Goal: Information Seeking & Learning: Understand process/instructions

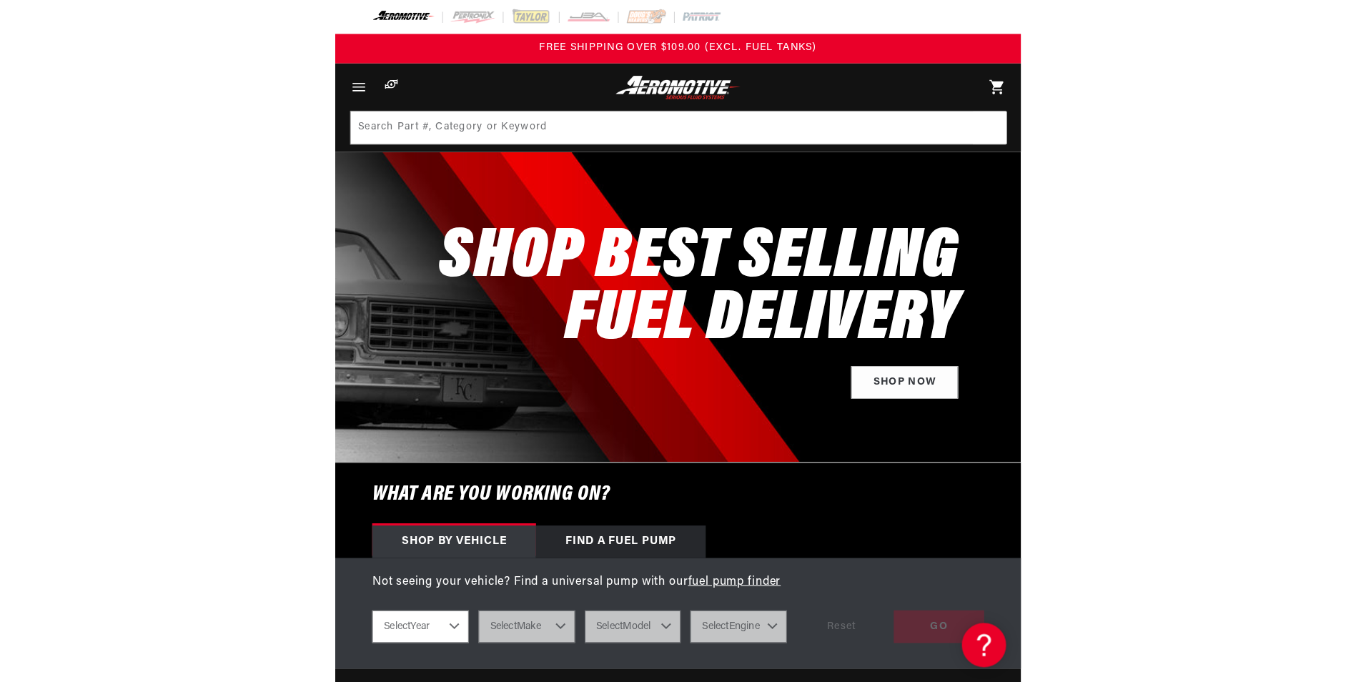
scroll to position [0, 11]
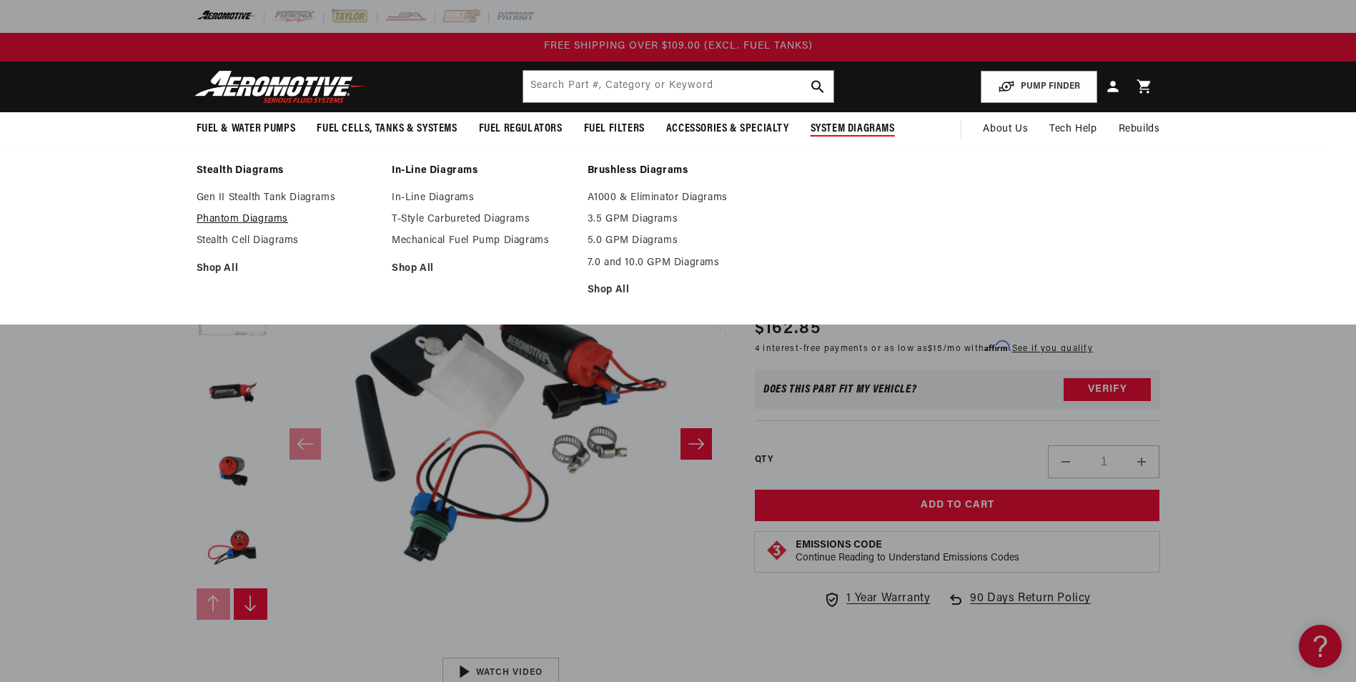
click at [254, 219] on link "Phantom Diagrams" at bounding box center [288, 219] width 182 height 13
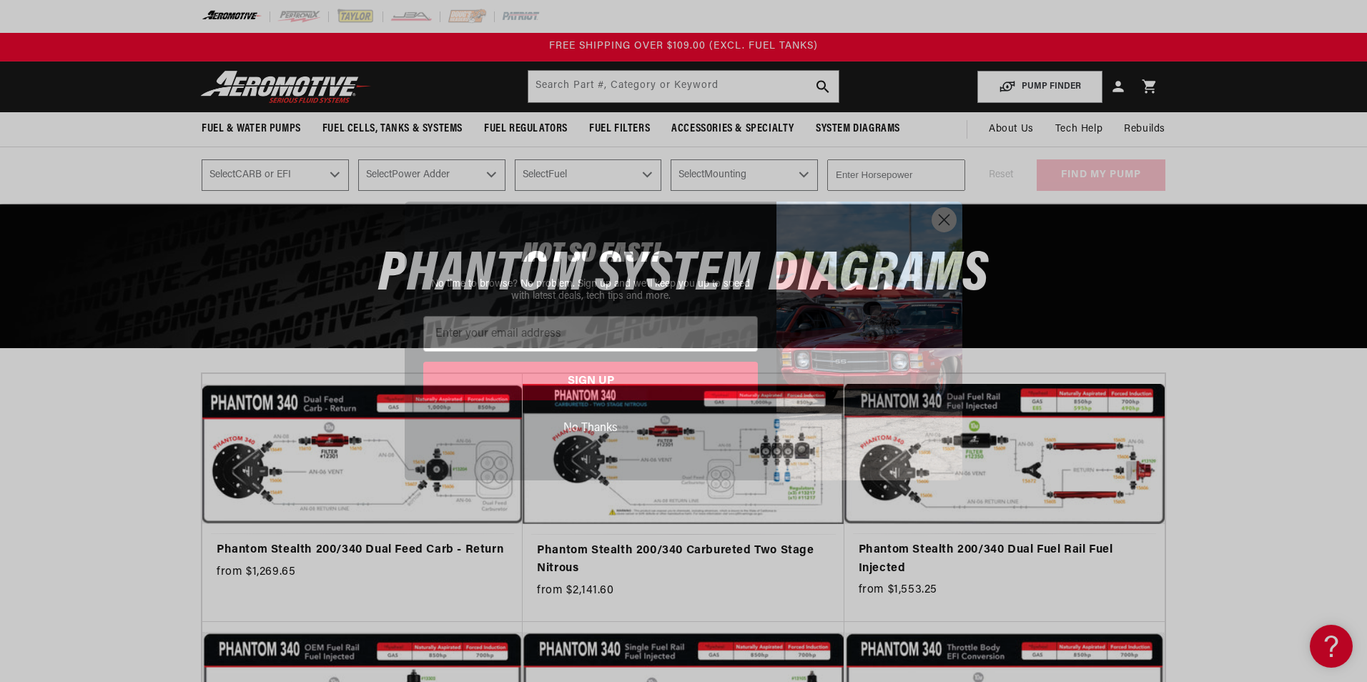
click at [943, 219] on icon "Close dialog" at bounding box center [944, 219] width 10 height 10
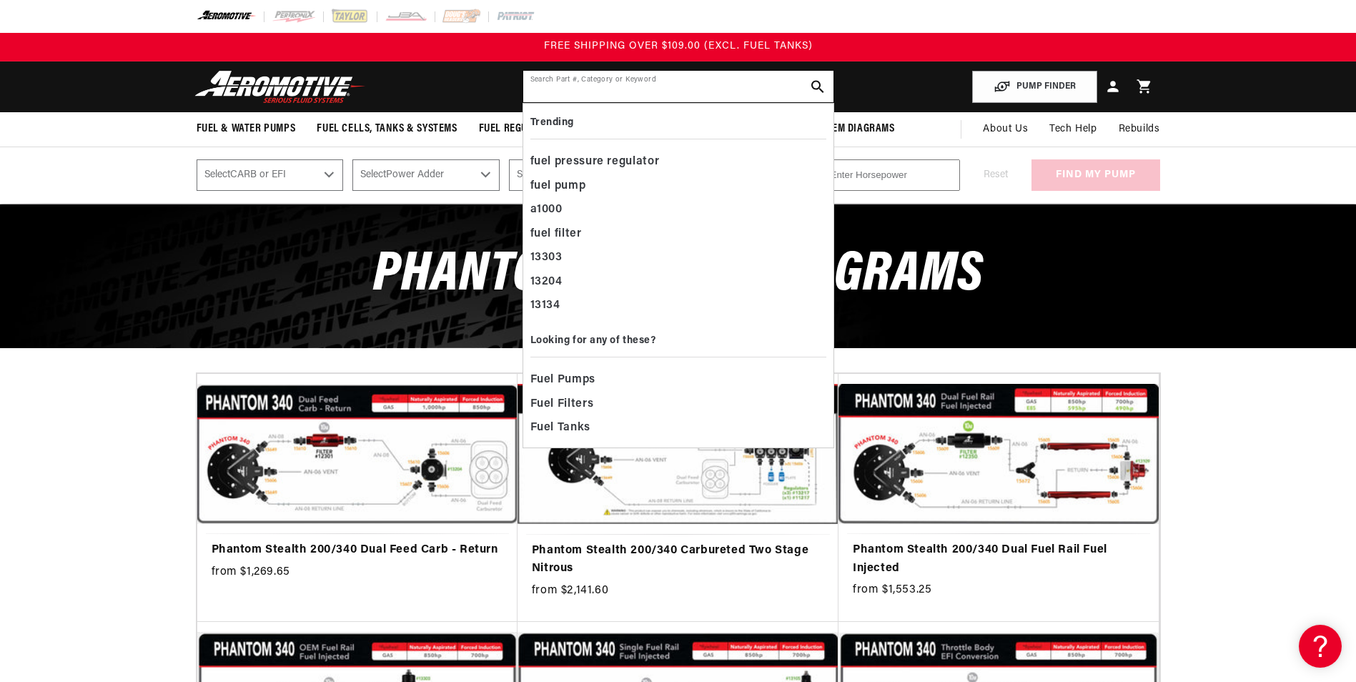
click at [628, 81] on input "text" at bounding box center [678, 86] width 310 height 31
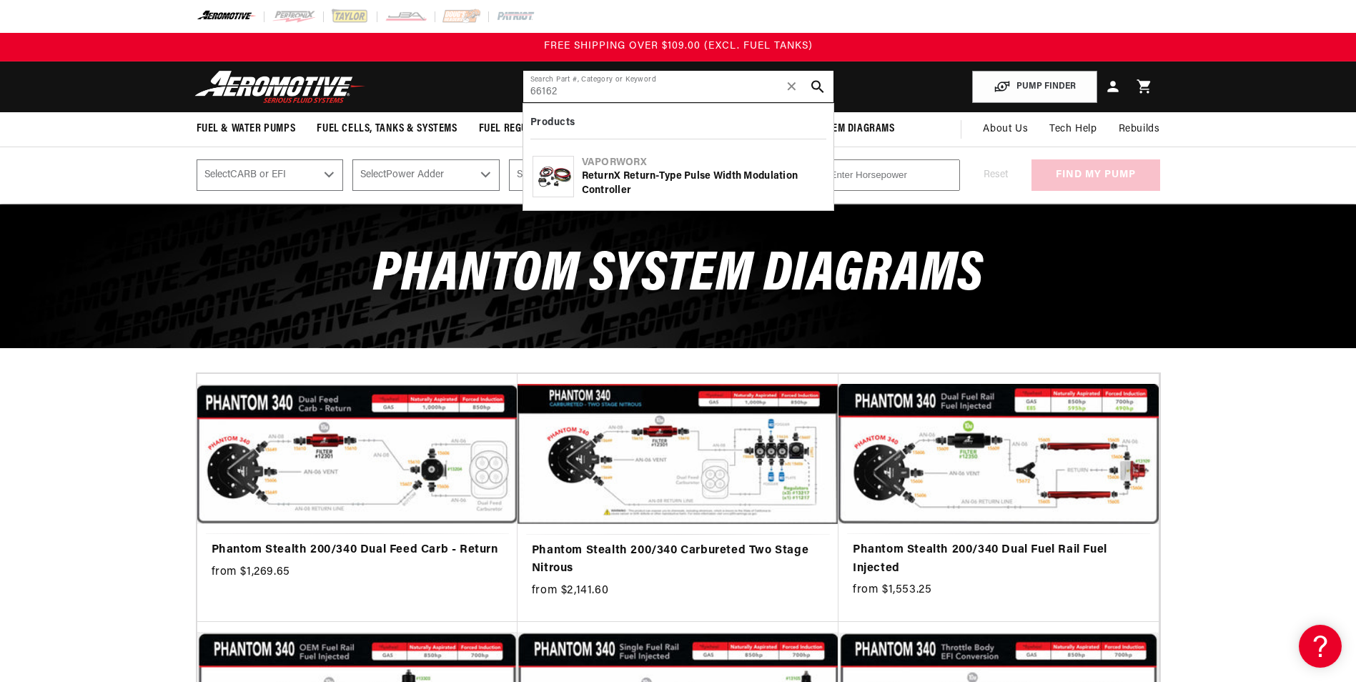
type input "66162"
click at [637, 187] on div "ReturnX Return-Type Pulse Width Modulation Controller" at bounding box center [703, 183] width 242 height 28
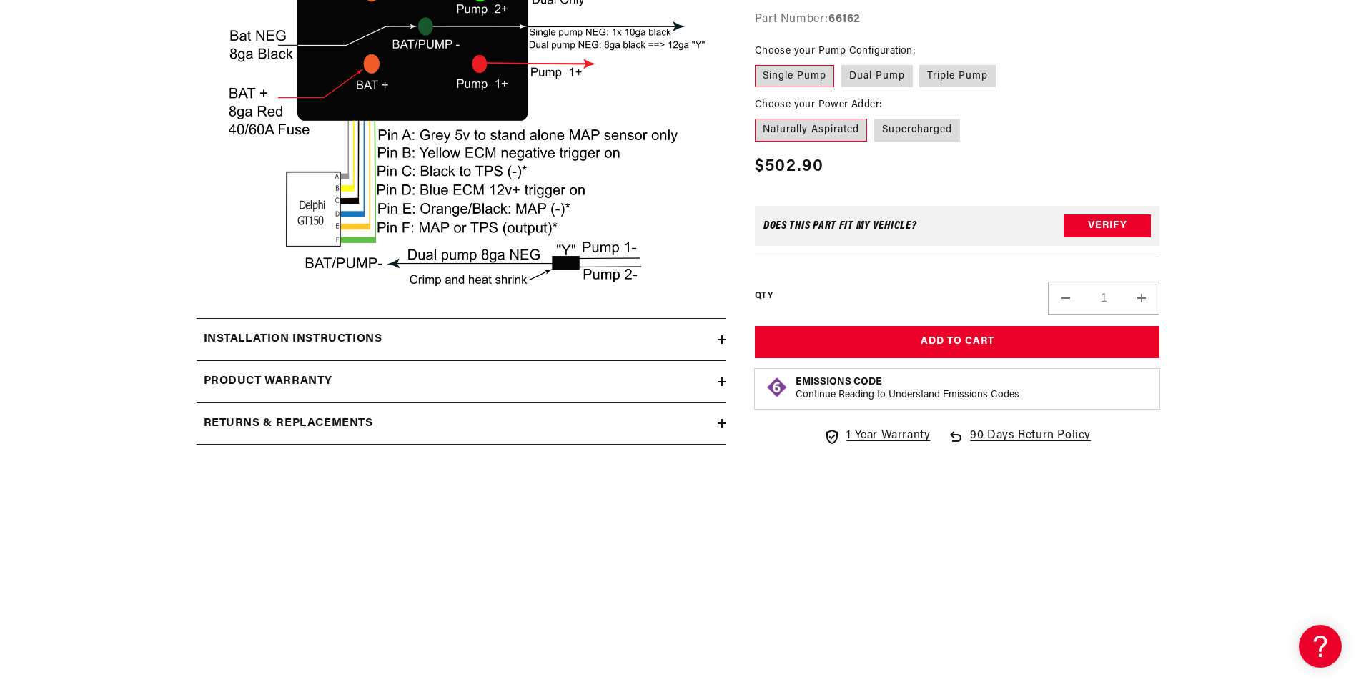
scroll to position [2645, 0]
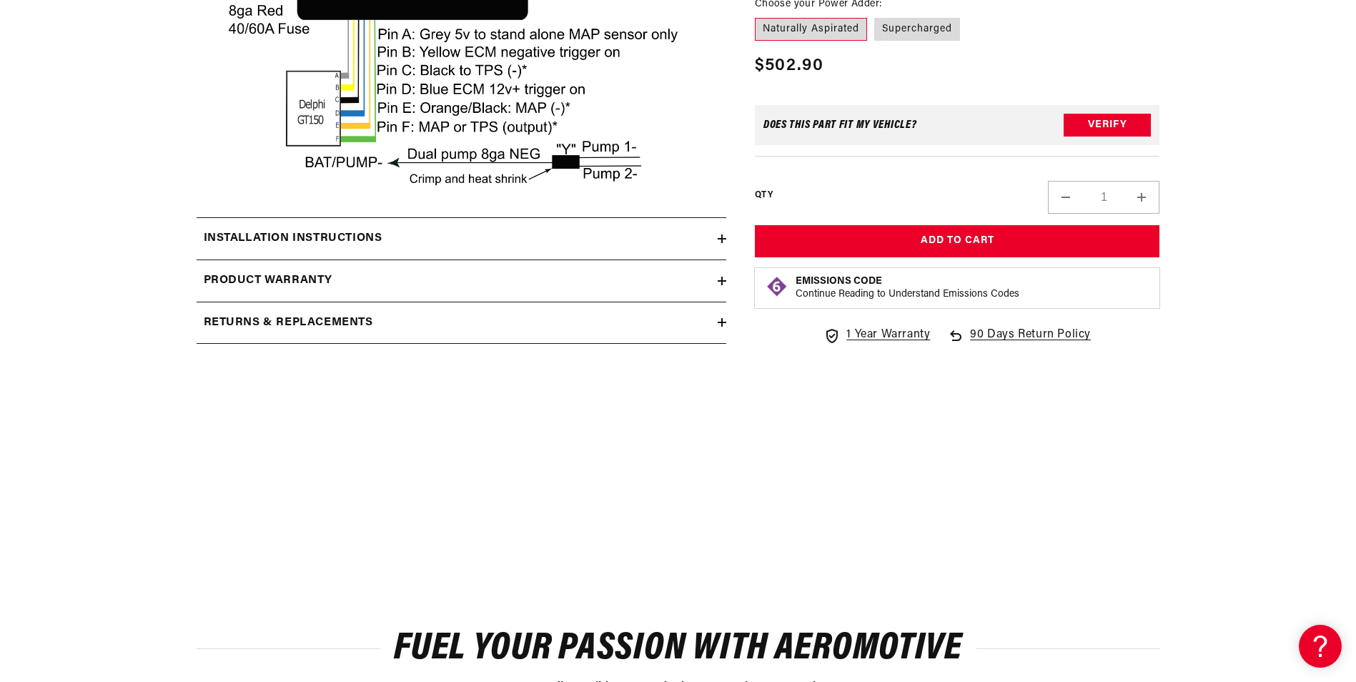
click at [298, 248] on h2 "Installation Instructions" at bounding box center [293, 238] width 179 height 19
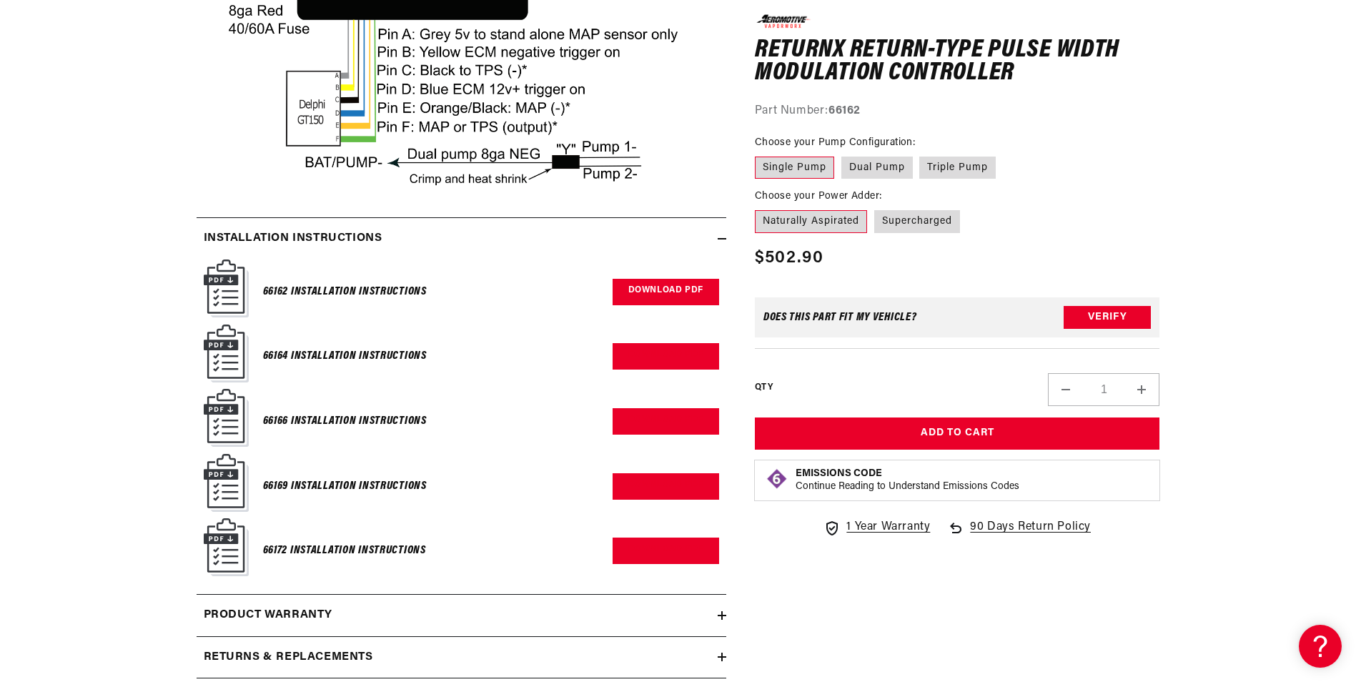
click at [650, 303] on link "Download PDF" at bounding box center [666, 292] width 107 height 26
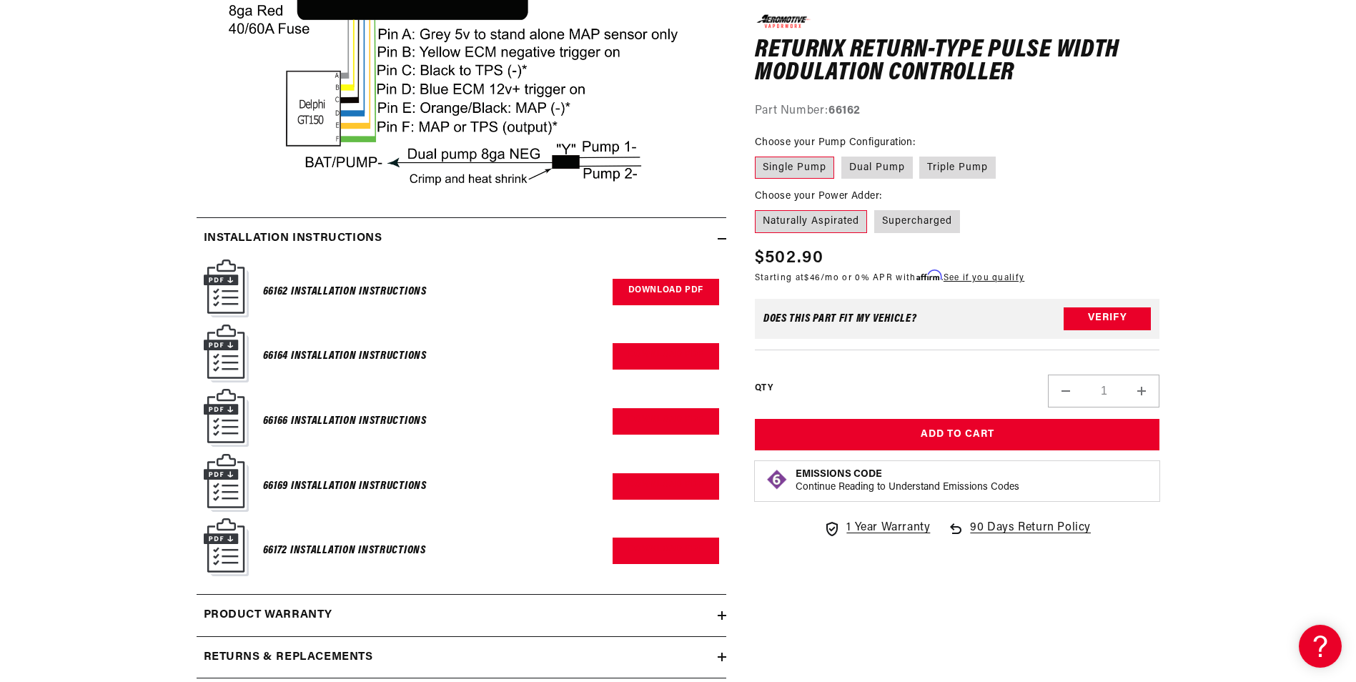
click at [678, 302] on link "Download PDF" at bounding box center [666, 292] width 107 height 26
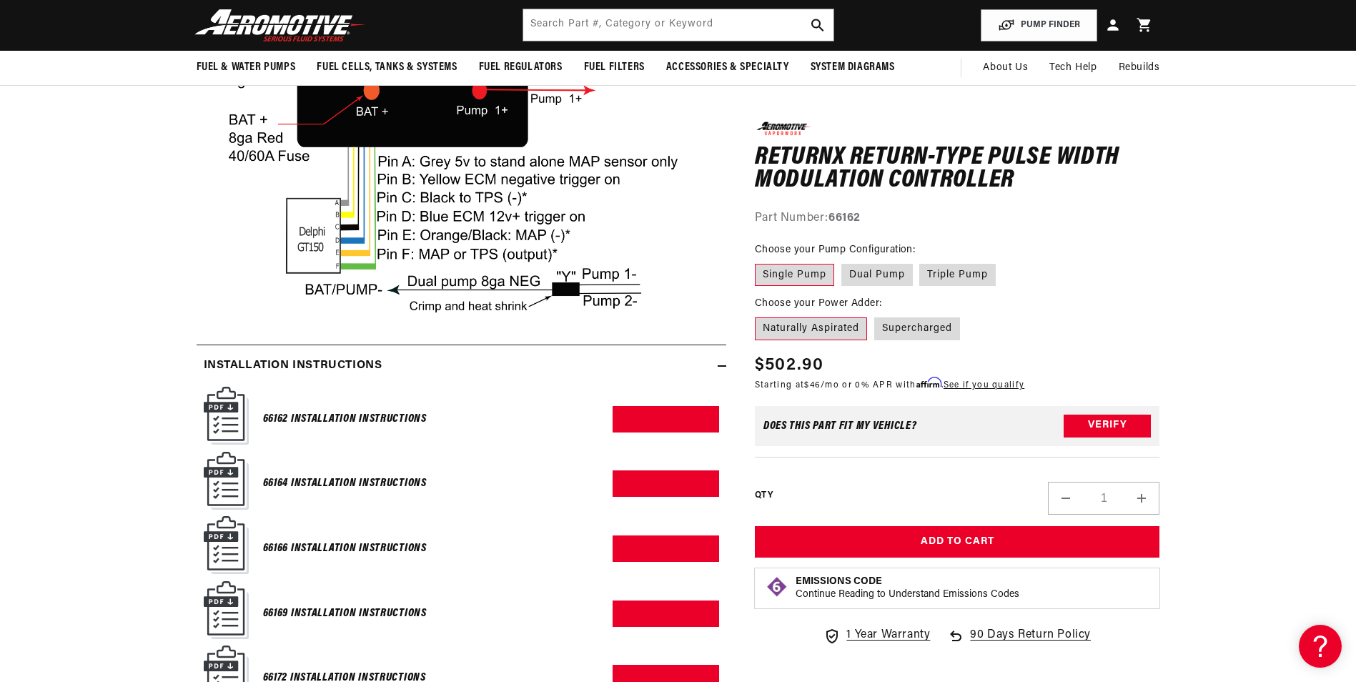
scroll to position [2287, 0]
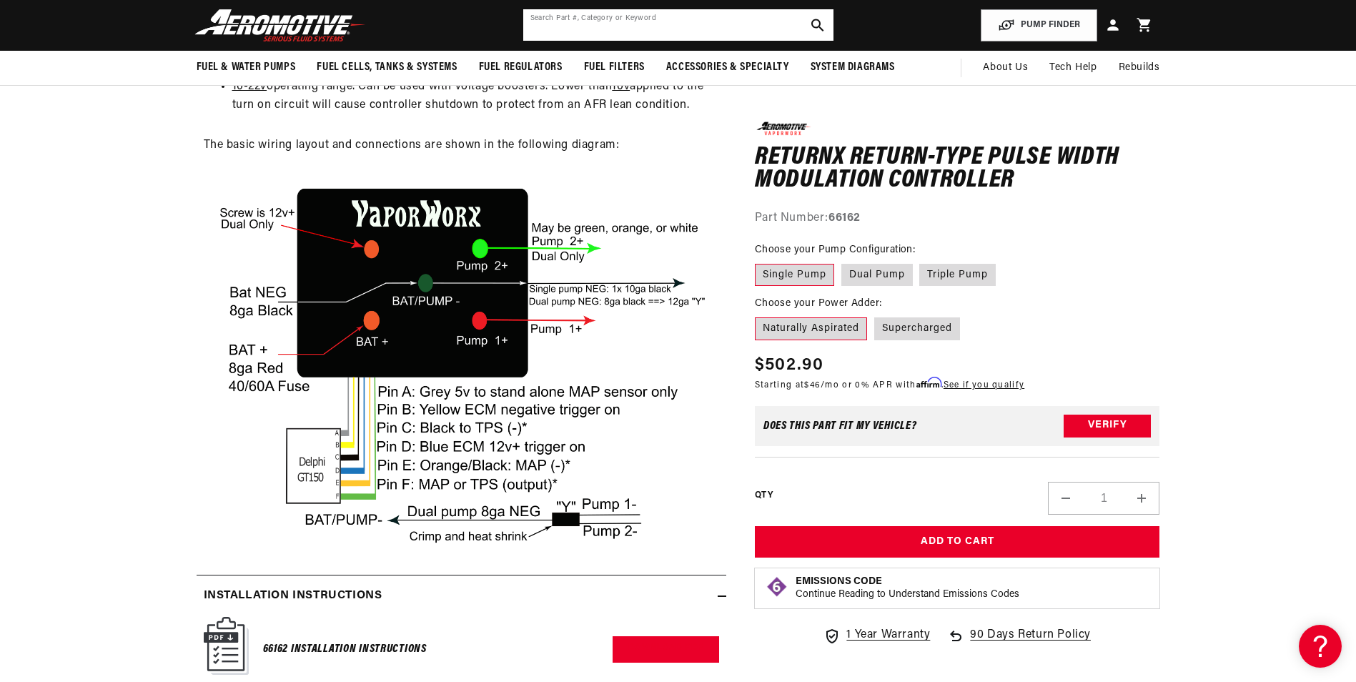
click at [723, 24] on input "text" at bounding box center [678, 24] width 310 height 31
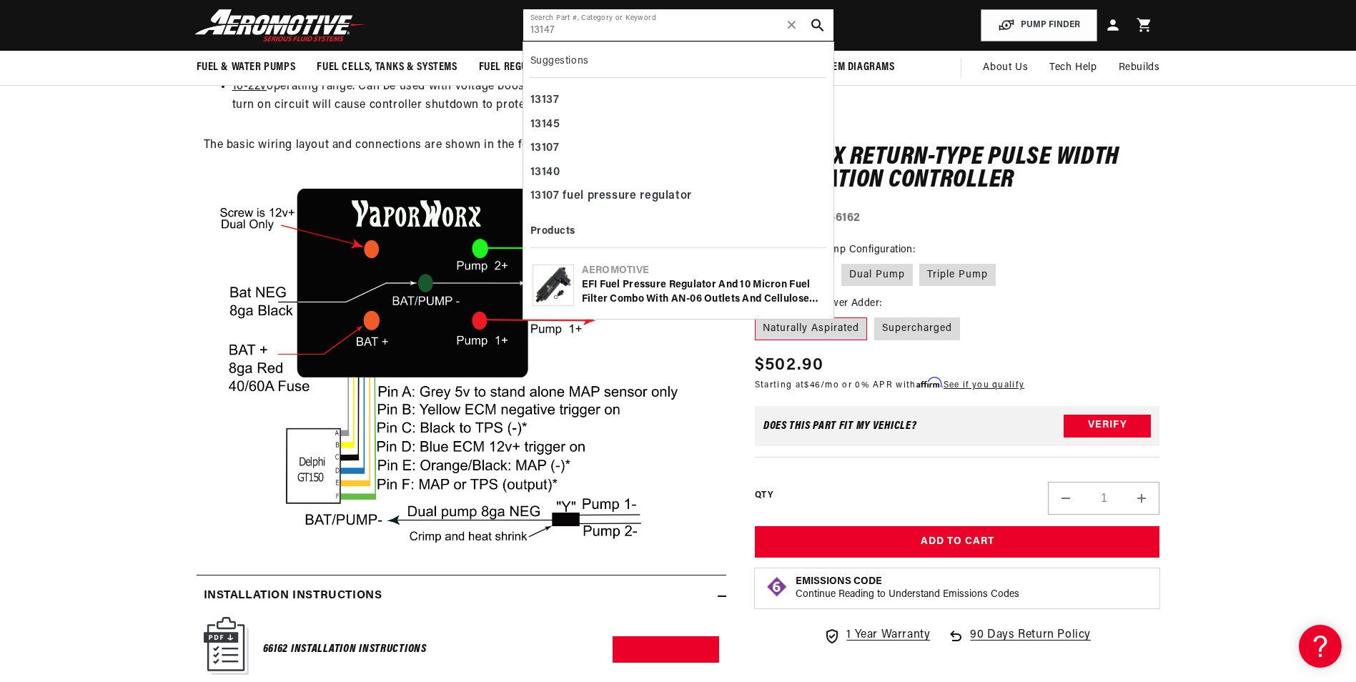
type input "13147"
click at [706, 280] on div "EFI Fuel Pressure Regulator and 10 Micron Fuel Filter Combo with AN-06 Outlets …" at bounding box center [703, 292] width 242 height 28
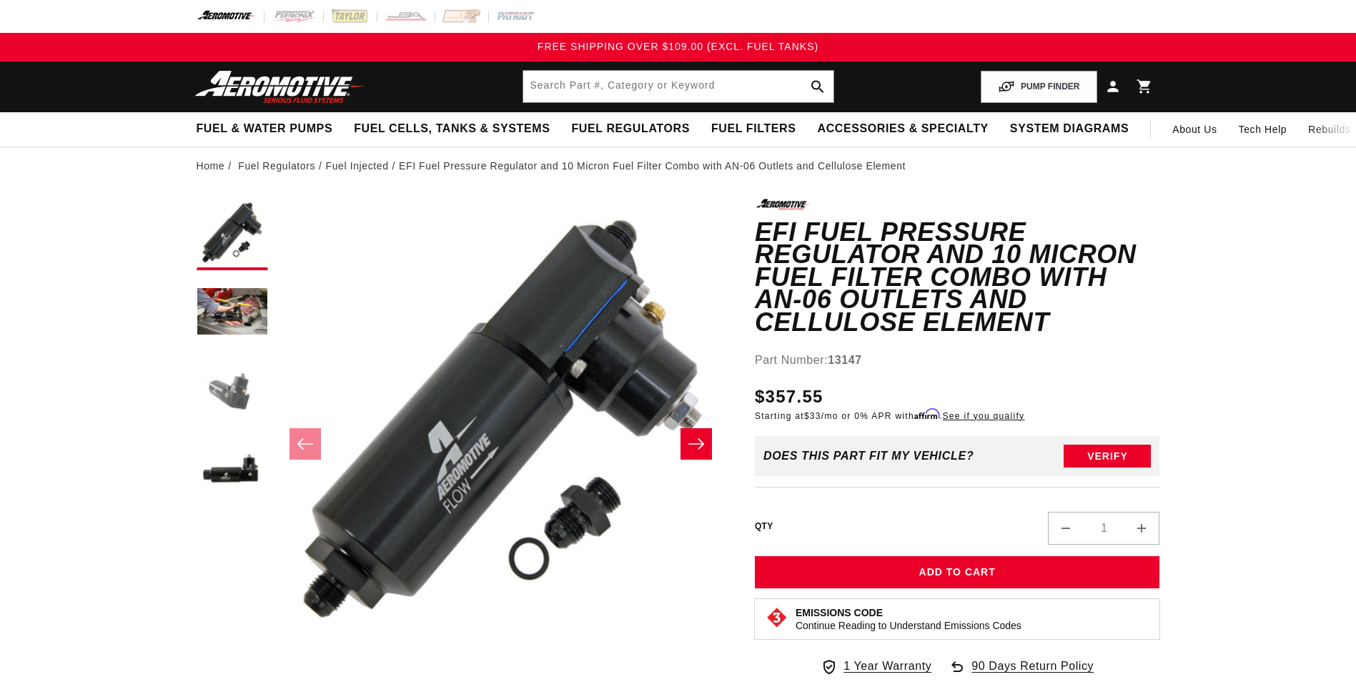
click at [239, 391] on button "Load image 3 in gallery view" at bounding box center [232, 391] width 71 height 71
